Goal: Task Accomplishment & Management: Use online tool/utility

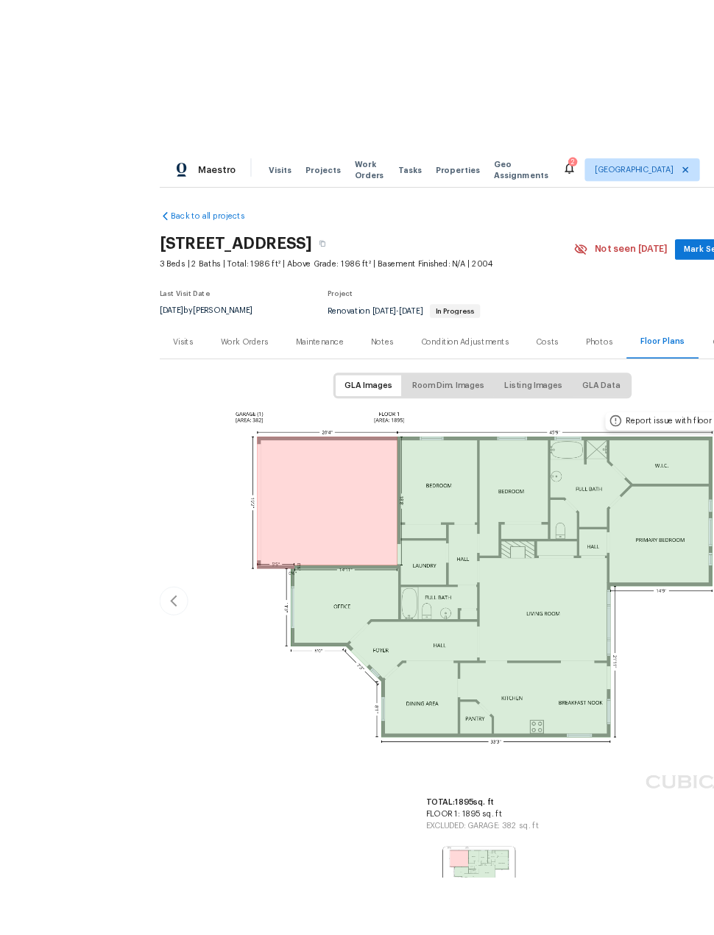
scroll to position [6, 0]
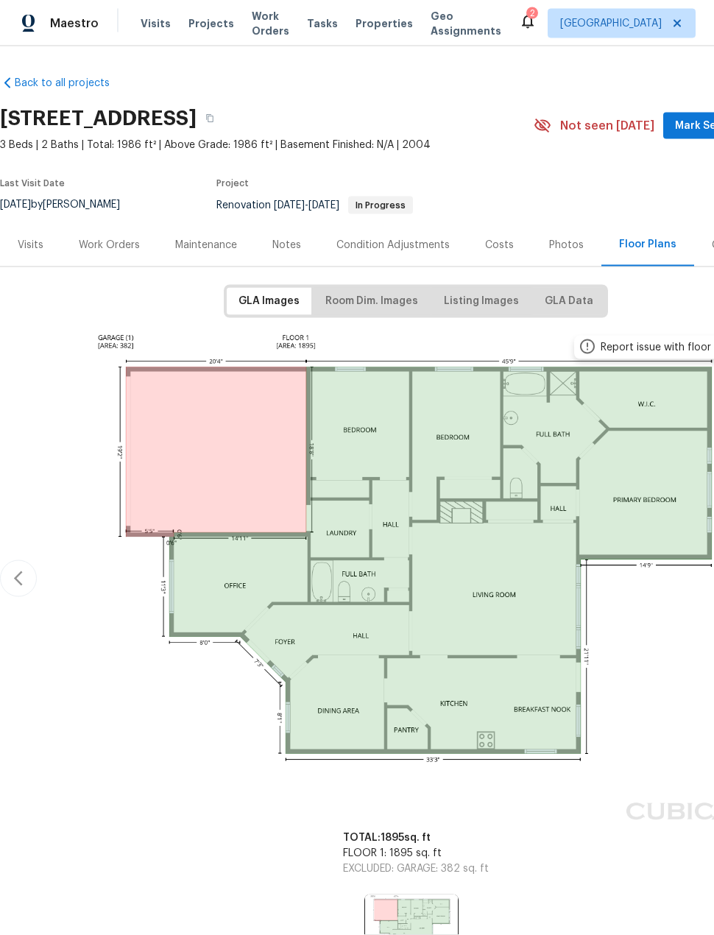
click at [121, 230] on div "Work Orders" at bounding box center [109, 244] width 96 height 43
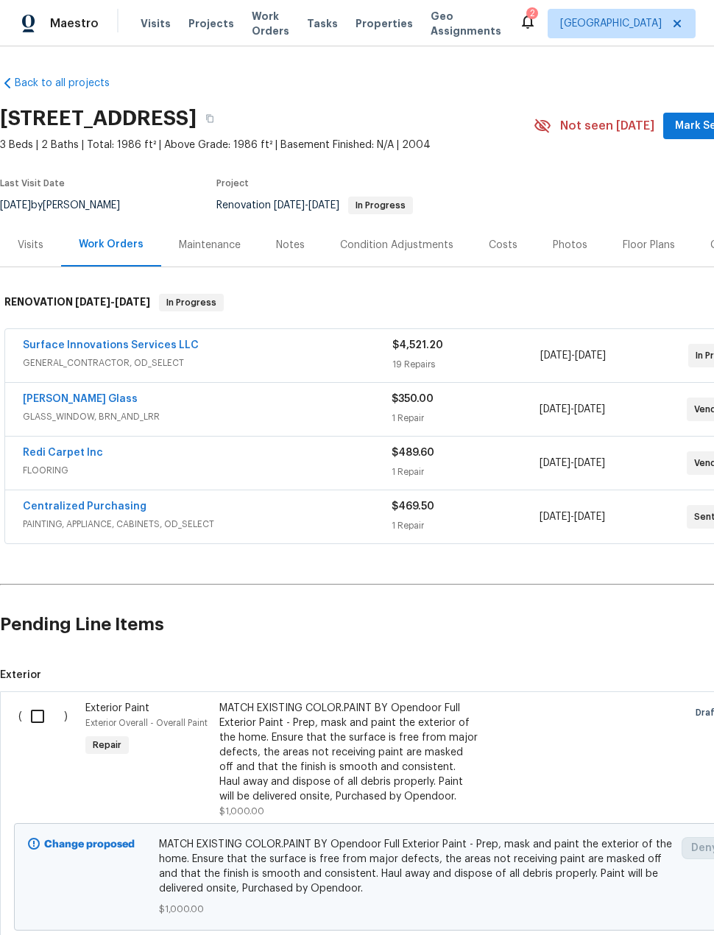
click at [202, 25] on span "Projects" at bounding box center [211, 23] width 46 height 15
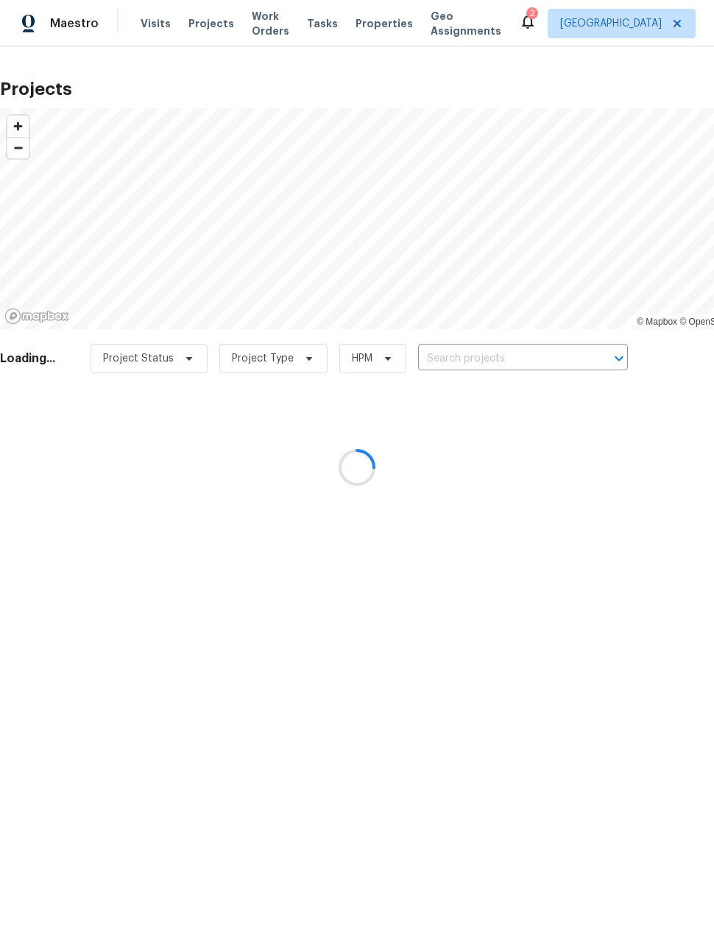
click at [486, 341] on div at bounding box center [357, 467] width 714 height 935
click at [495, 364] on div at bounding box center [357, 467] width 714 height 935
click at [490, 345] on div at bounding box center [357, 467] width 714 height 935
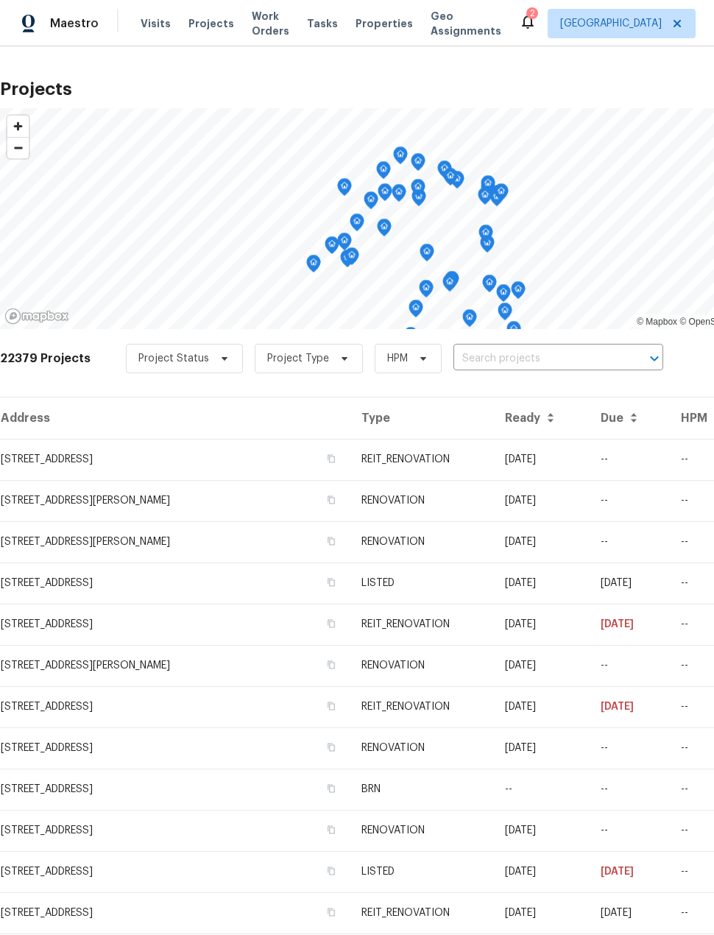
click at [495, 350] on input "text" at bounding box center [537, 358] width 169 height 23
type input "19535"
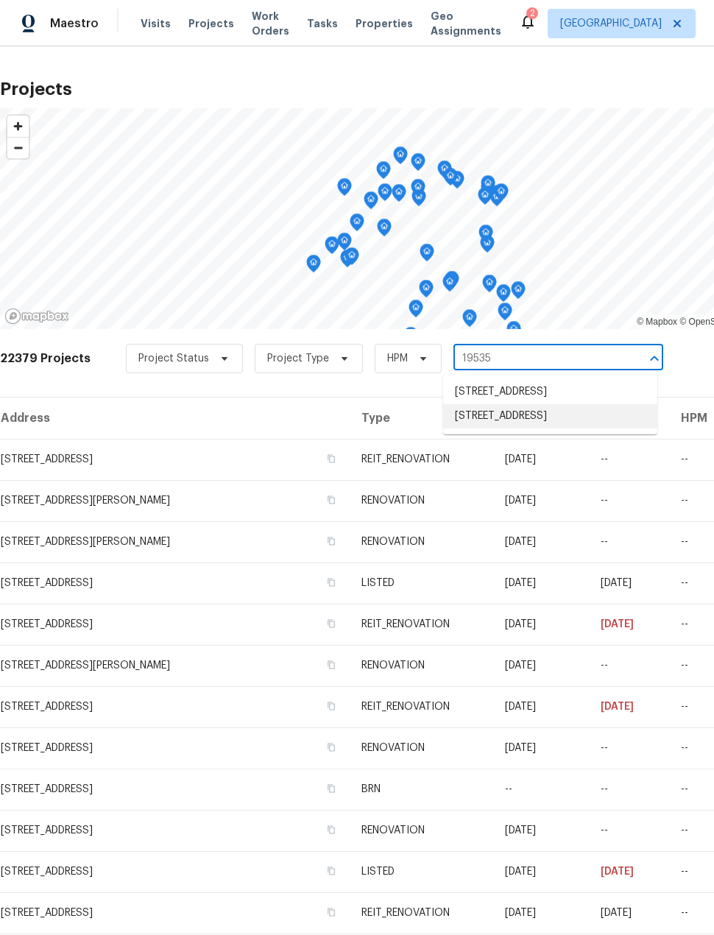
click at [531, 428] on li "[STREET_ADDRESS]" at bounding box center [550, 416] width 214 height 24
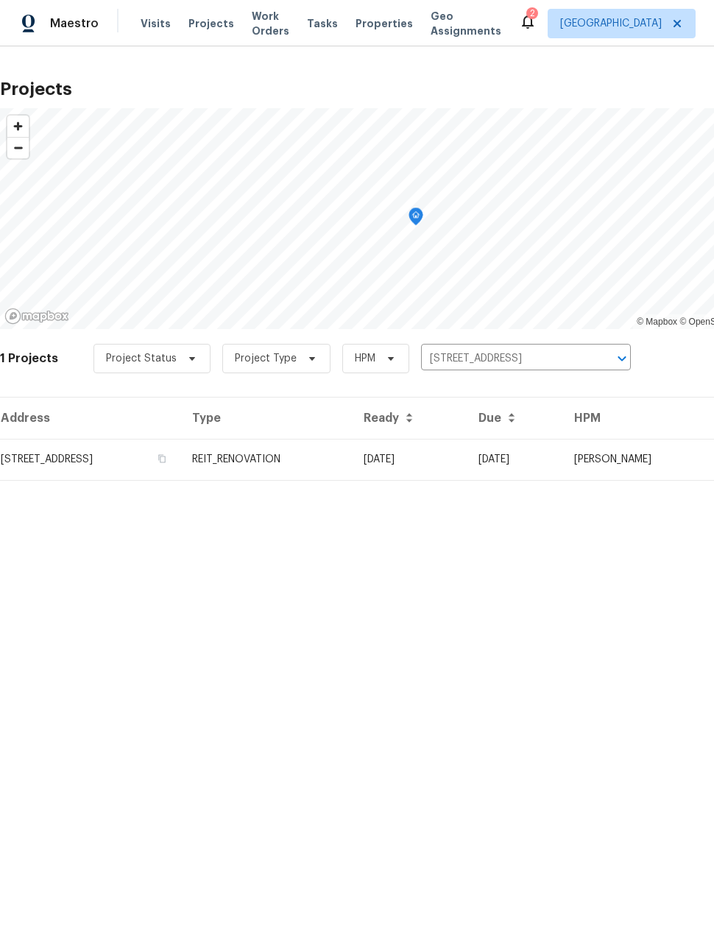
click at [88, 465] on td "[STREET_ADDRESS]" at bounding box center [90, 459] width 180 height 41
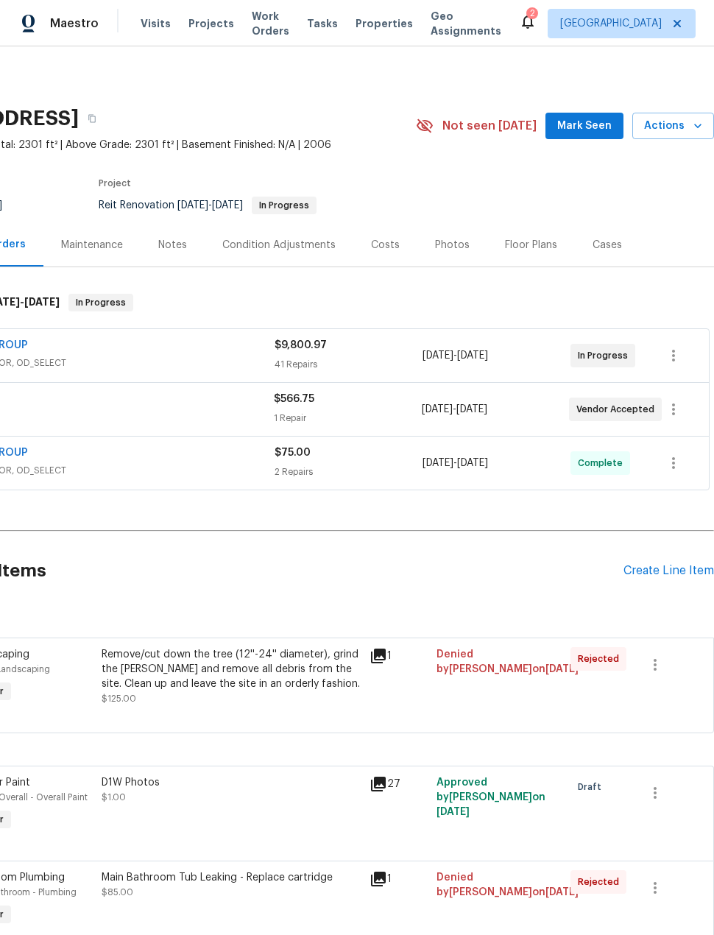
scroll to position [0, 118]
click at [661, 571] on div "Create Line Item" at bounding box center [668, 571] width 91 height 14
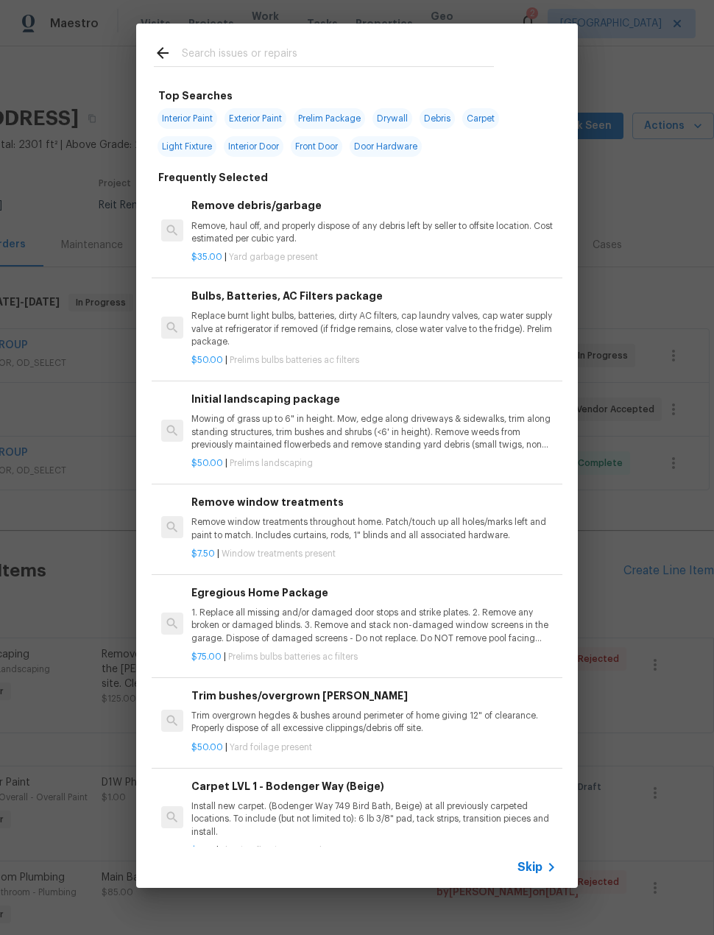
click at [283, 61] on input "text" at bounding box center [338, 55] width 312 height 22
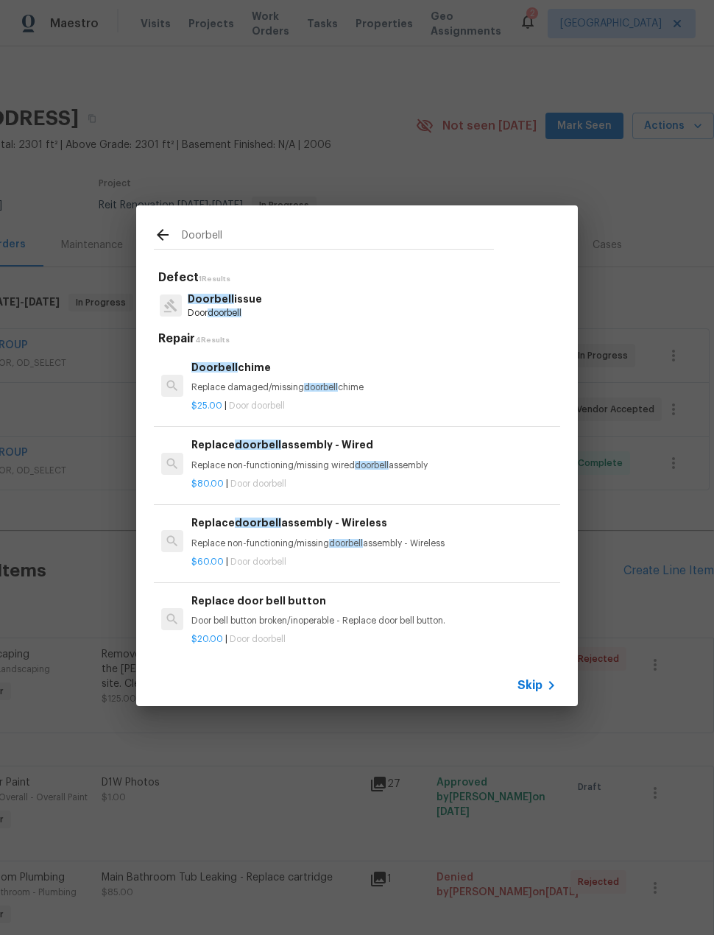
type input "Doorbell"
click at [205, 161] on div "Doorbell Defect 1 Results Doorbell issue Door doorbell Repair 4 Results Doorbel…" at bounding box center [357, 455] width 714 height 911
